Goal: Subscribe to service/newsletter

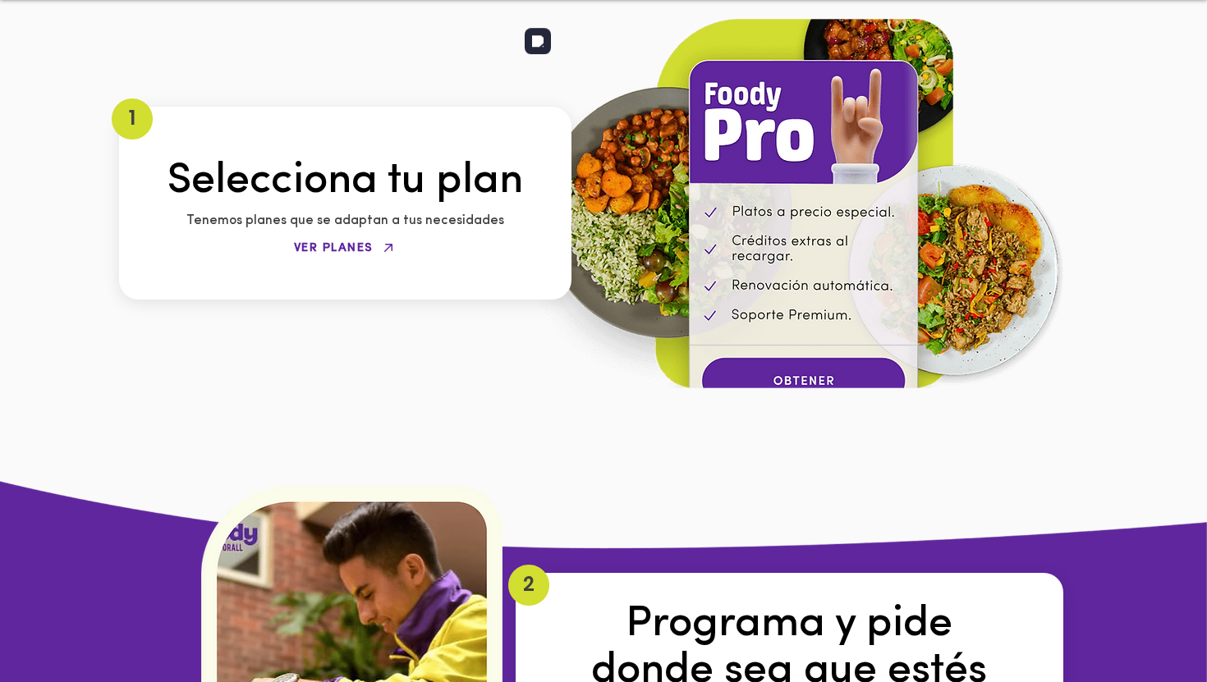
scroll to position [2152, 0]
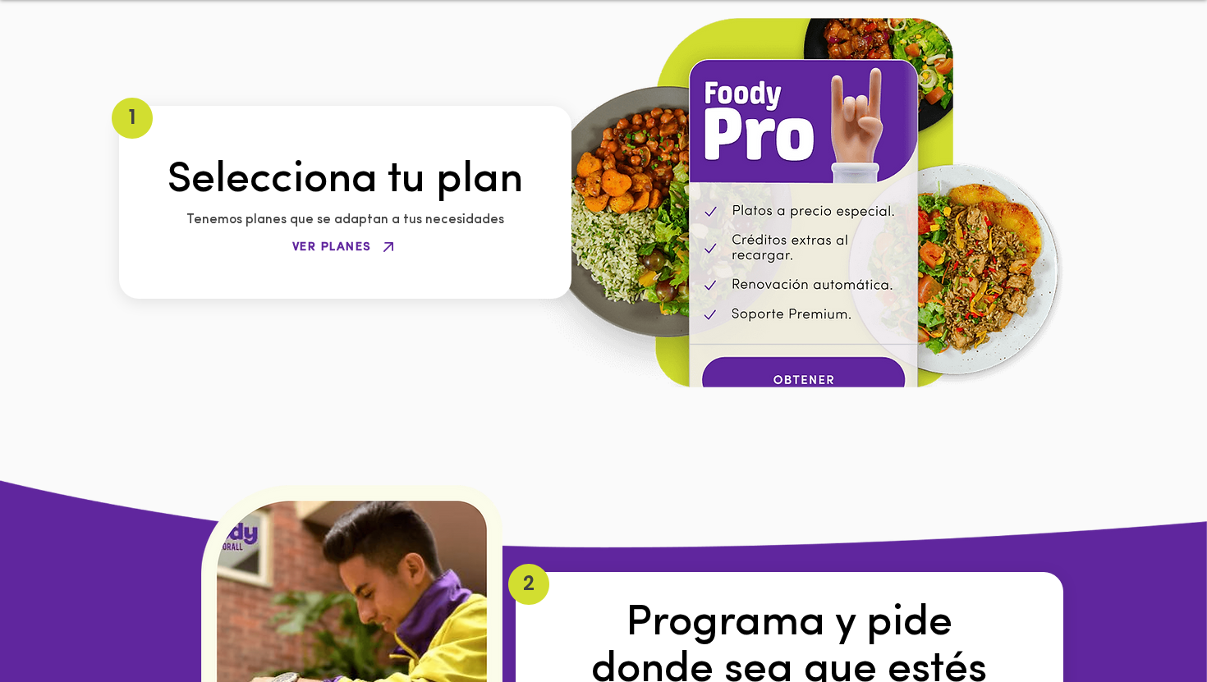
click at [343, 244] on span "VER PLANES" at bounding box center [332, 247] width 80 height 12
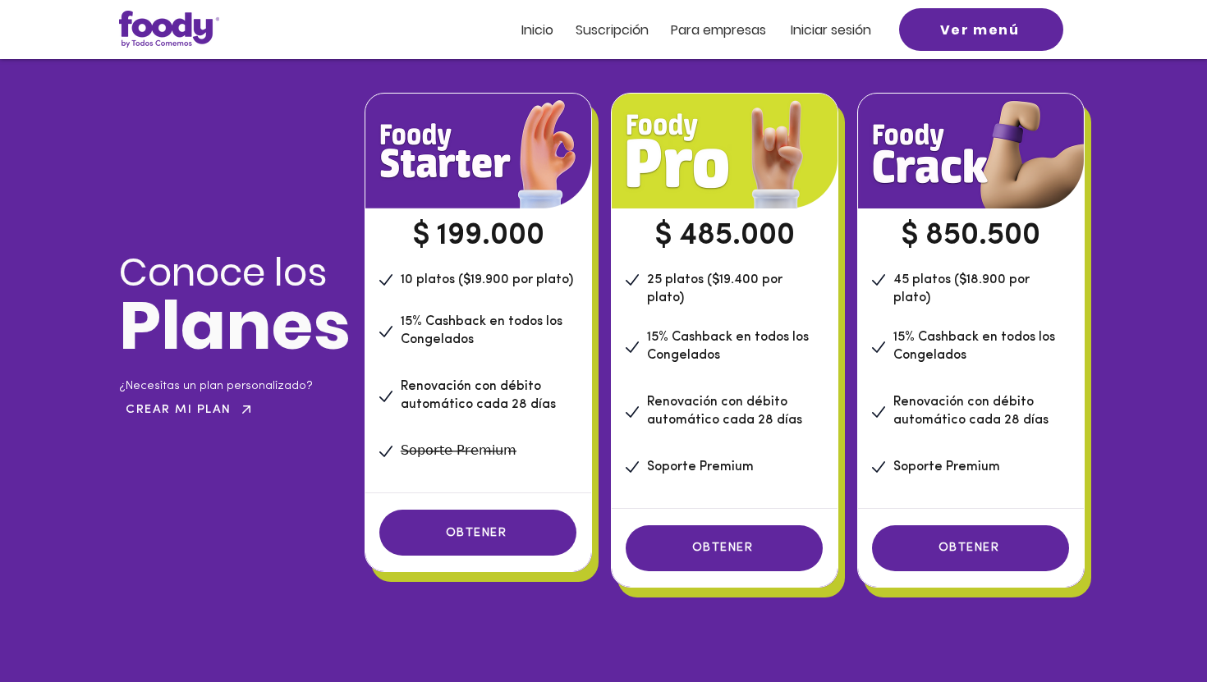
scroll to position [1124, 0]
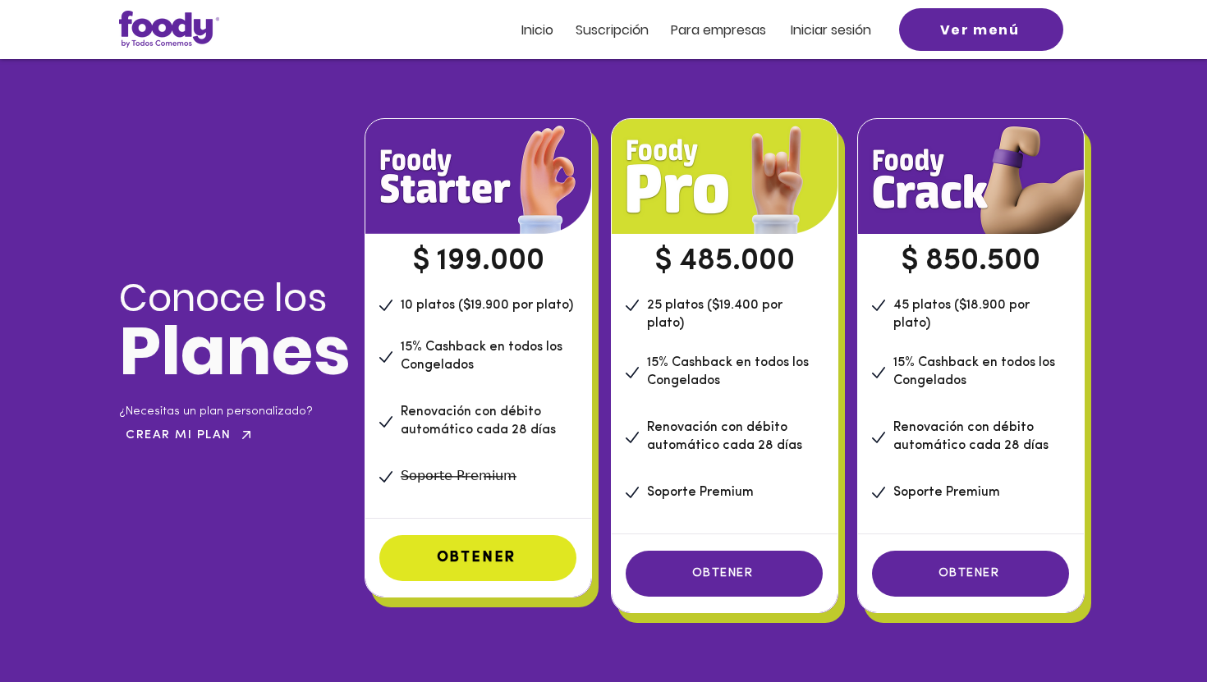
click at [501, 556] on span "OBTENER" at bounding box center [477, 558] width 80 height 15
